Goal: Information Seeking & Learning: Check status

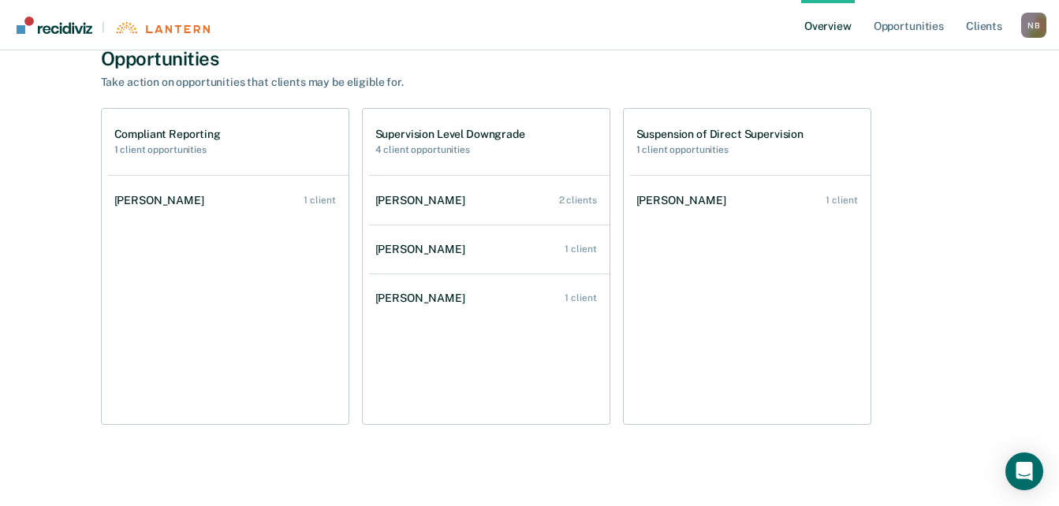
scroll to position [843, 0]
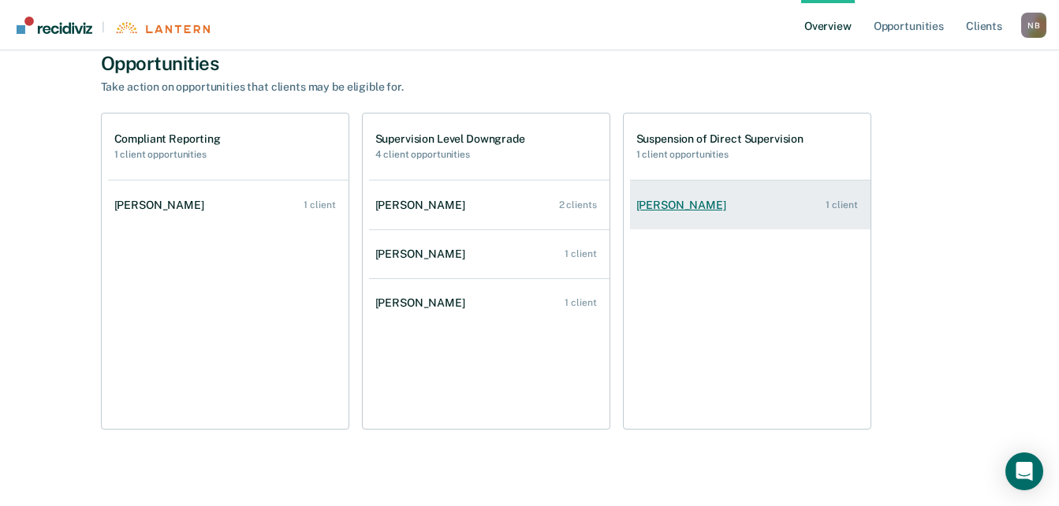
click at [695, 200] on div "[PERSON_NAME]" at bounding box center [684, 205] width 96 height 13
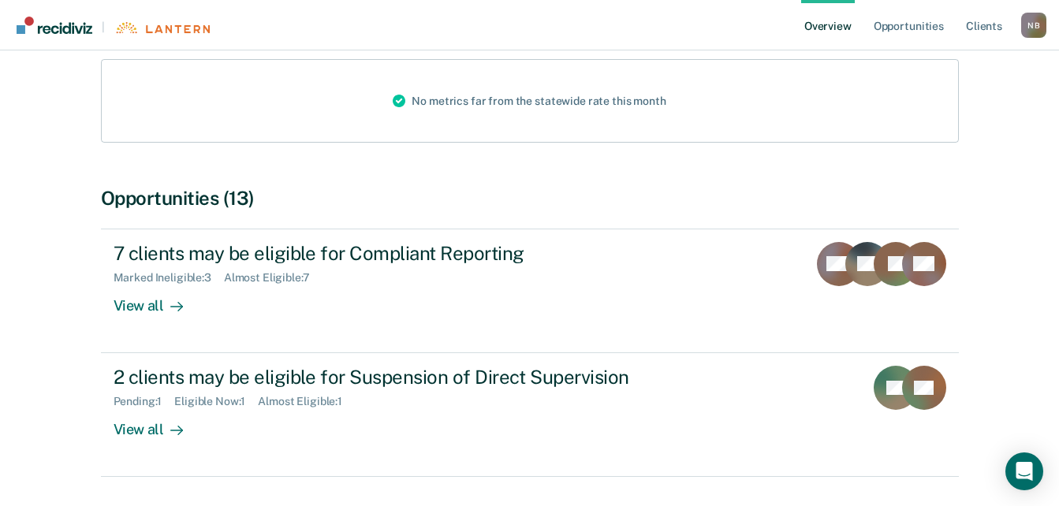
scroll to position [222, 0]
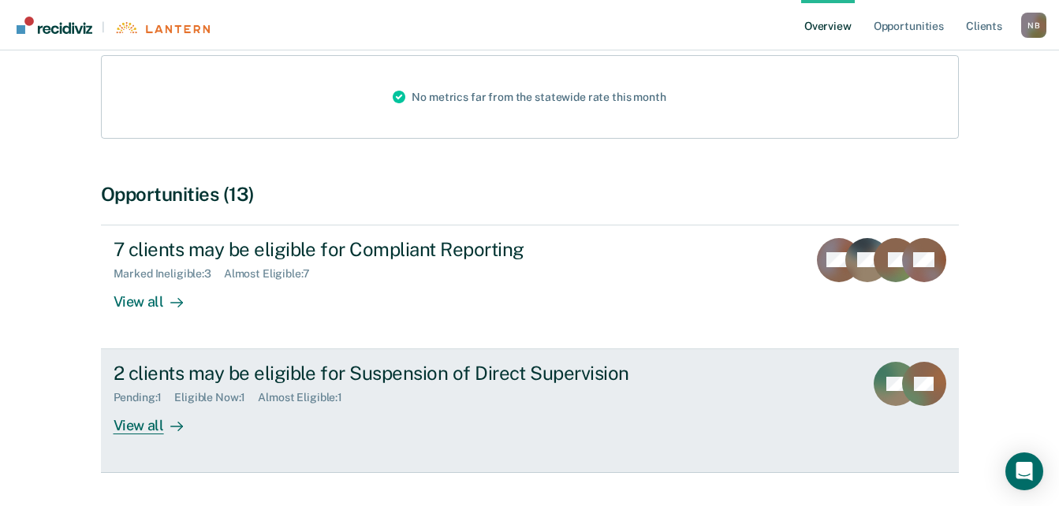
click at [379, 385] on div "Pending : 1 Eligible Now : 1 Almost Eligible : 1" at bounding box center [391, 395] width 554 height 20
